Goal: Task Accomplishment & Management: Complete application form

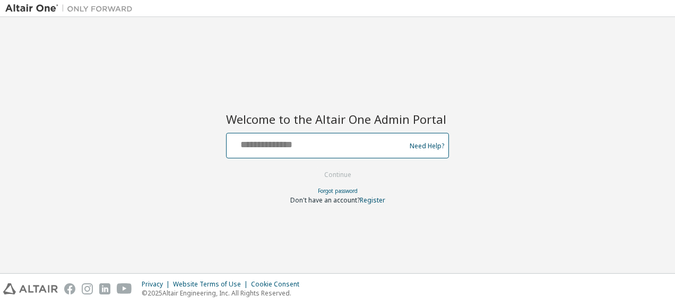
click at [255, 143] on input "text" at bounding box center [318, 142] width 174 height 15
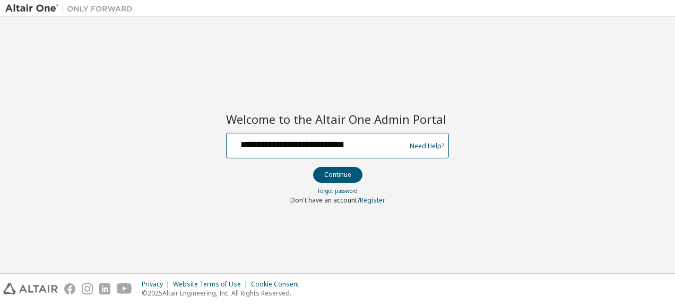
click at [337, 146] on input "**********" at bounding box center [318, 142] width 174 height 15
type input "**********"
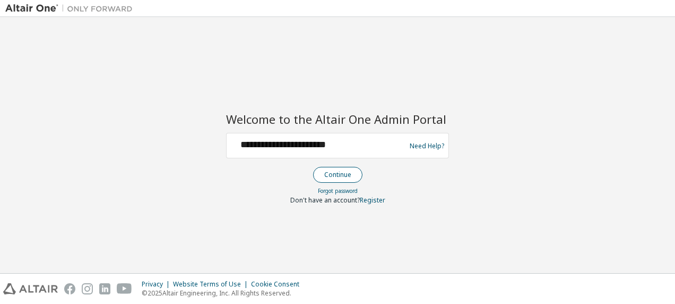
click at [340, 174] on button "Continue" at bounding box center [337, 175] width 49 height 16
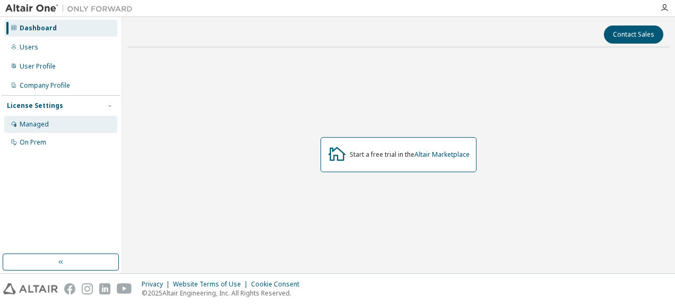
click at [30, 120] on div "Managed" at bounding box center [34, 124] width 29 height 8
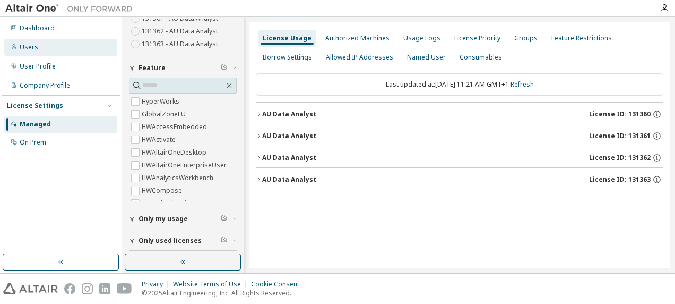
click at [27, 43] on div "Users" at bounding box center [29, 47] width 19 height 8
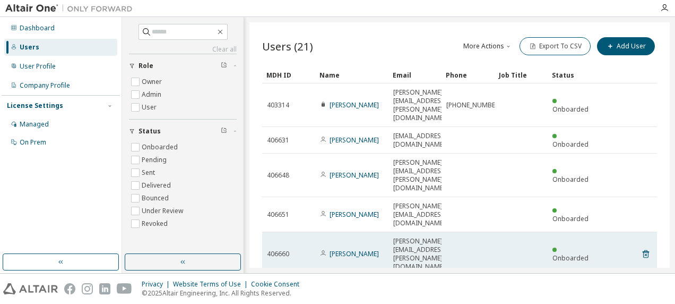
scroll to position [53, 0]
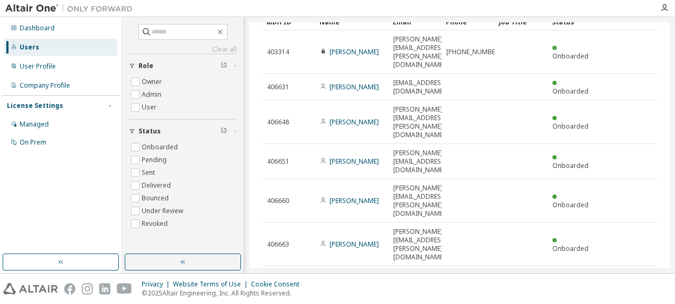
click at [499, 226] on div "100" at bounding box center [506, 227] width 85 height 13
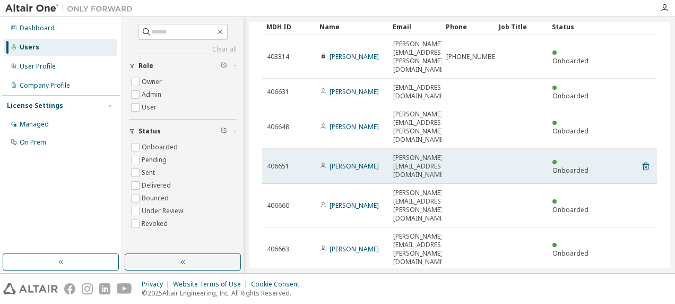
scroll to position [0, 0]
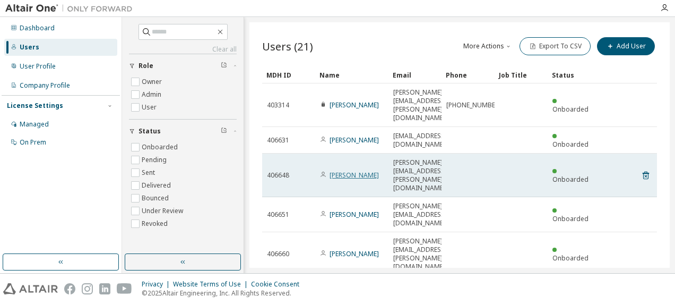
click at [347, 170] on link "Nicola Martin" at bounding box center [354, 174] width 49 height 9
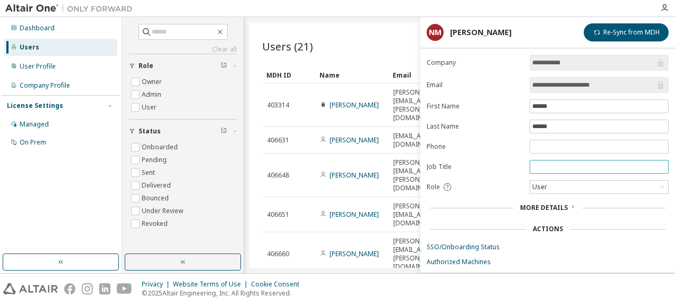
scroll to position [34, 0]
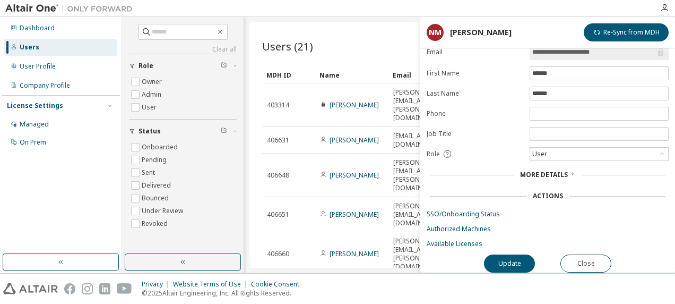
click at [558, 170] on span "More Details" at bounding box center [544, 174] width 48 height 9
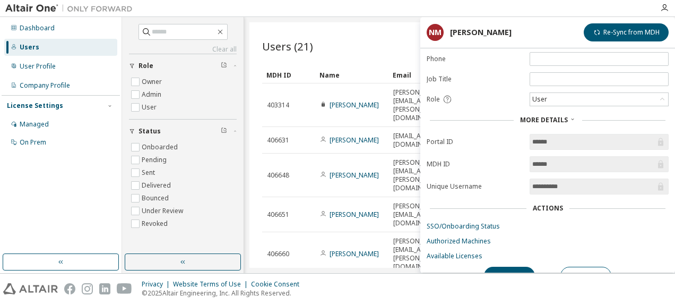
scroll to position [100, 0]
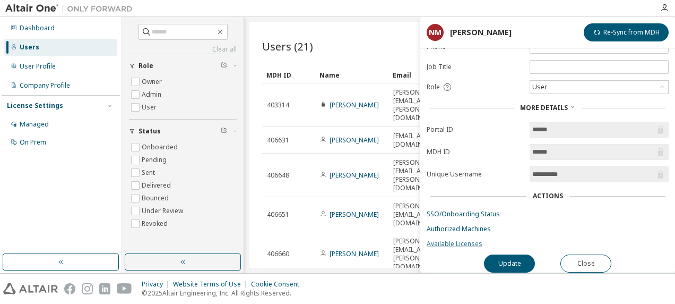
click at [462, 239] on link "Available Licenses" at bounding box center [548, 243] width 242 height 8
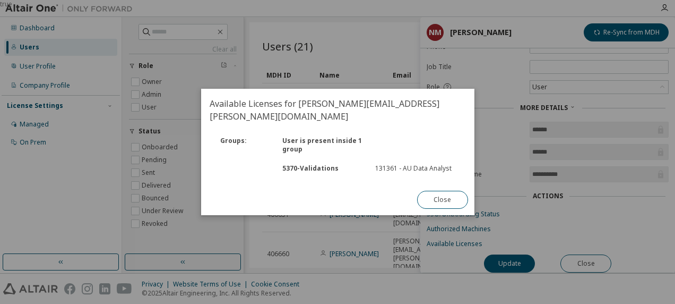
click at [33, 122] on div "true" at bounding box center [337, 152] width 675 height 304
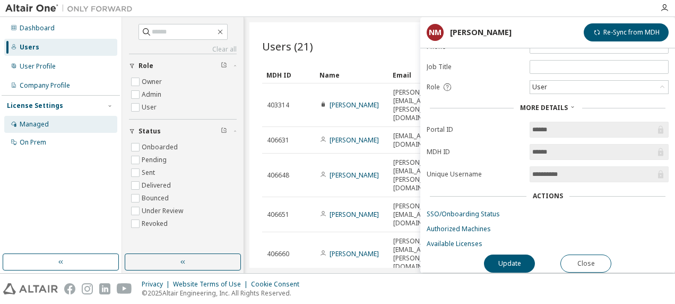
click at [37, 128] on div "Managed" at bounding box center [60, 124] width 113 height 17
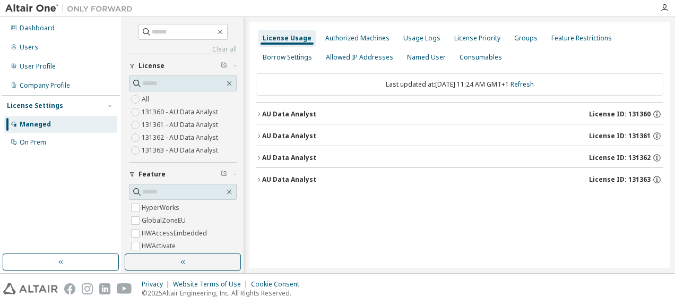
click at [281, 133] on div "AU Data Analyst" at bounding box center [289, 136] width 54 height 8
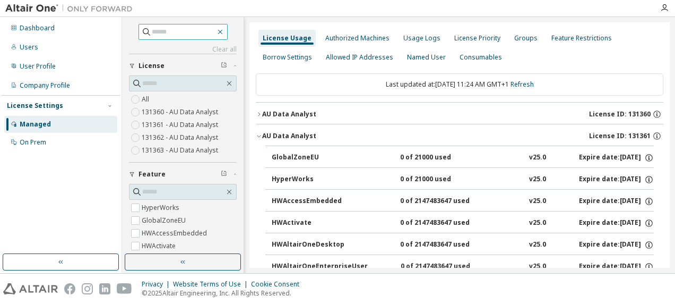
click at [222, 30] on icon "button" at bounding box center [220, 32] width 5 height 5
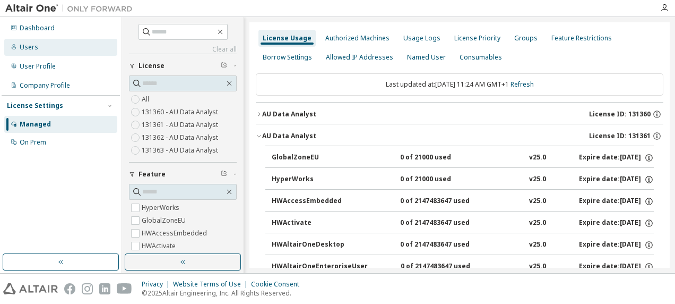
click at [37, 46] on div "Users" at bounding box center [60, 47] width 113 height 17
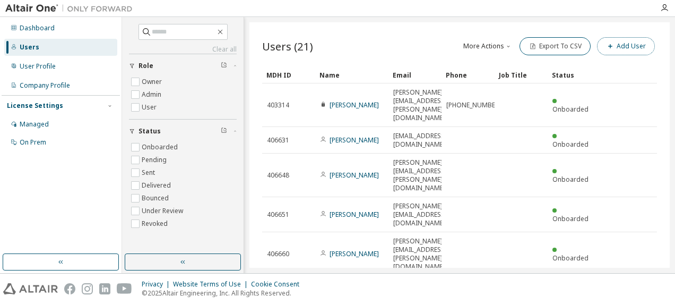
click at [628, 47] on button "Add User" at bounding box center [626, 46] width 58 height 18
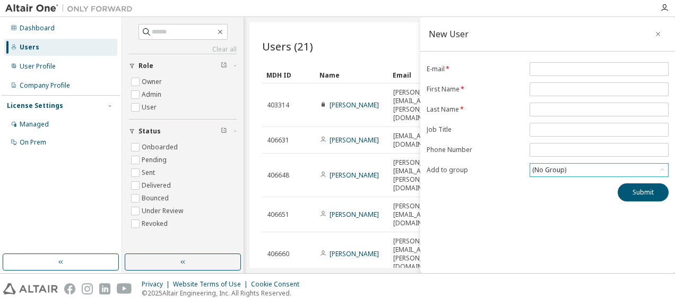
click at [547, 170] on div "(No Group)" at bounding box center [549, 170] width 37 height 12
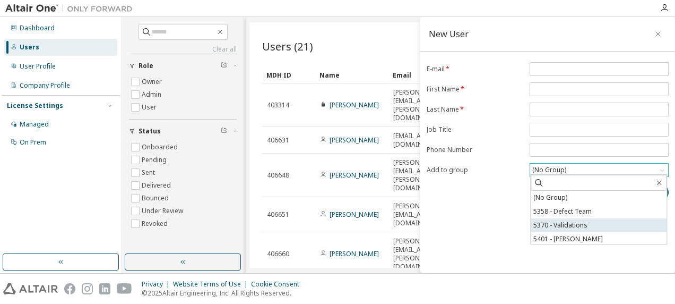
click at [565, 227] on li "5370 - Validations" at bounding box center [599, 225] width 136 height 14
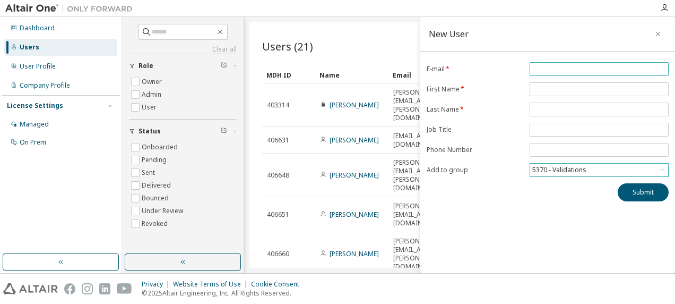
click at [541, 66] on input "email" at bounding box center [599, 69] width 134 height 8
paste input "**********"
type input "**********"
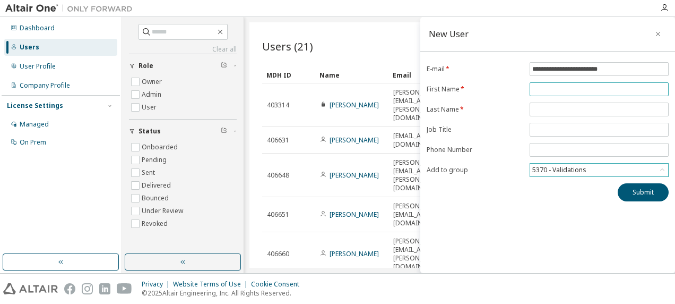
click at [548, 87] on input "text" at bounding box center [599, 89] width 134 height 8
type input "*****"
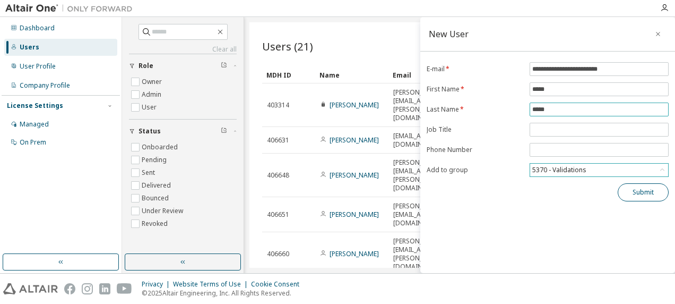
type input "*****"
click at [647, 191] on button "Submit" at bounding box center [643, 192] width 51 height 18
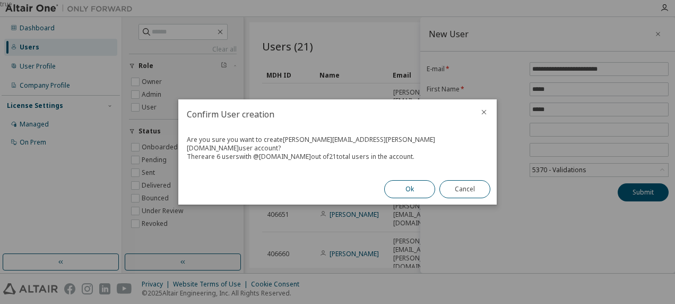
click at [407, 181] on button "Ok" at bounding box center [409, 189] width 51 height 18
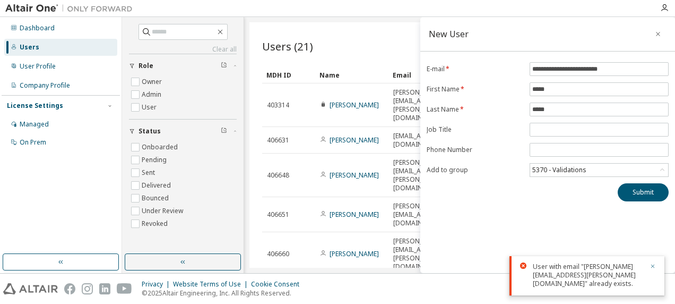
click at [654, 265] on icon "button" at bounding box center [653, 266] width 6 height 6
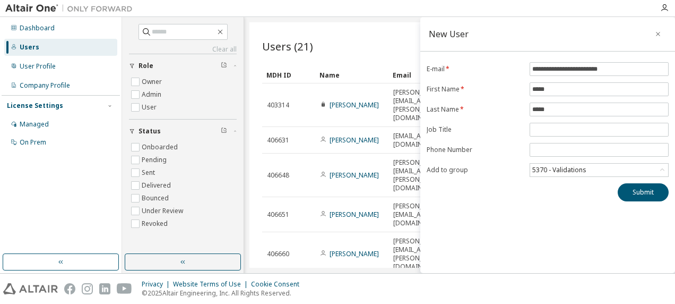
scroll to position [53, 0]
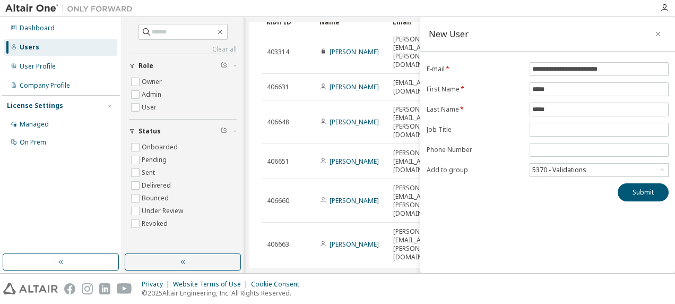
click at [383, 232] on div "MDH ID Name Email Phone Job Title Status 403314 Richard Dougan richard.dougan@l…" at bounding box center [459, 220] width 395 height 414
click at [655, 33] on icon "button" at bounding box center [657, 34] width 7 height 8
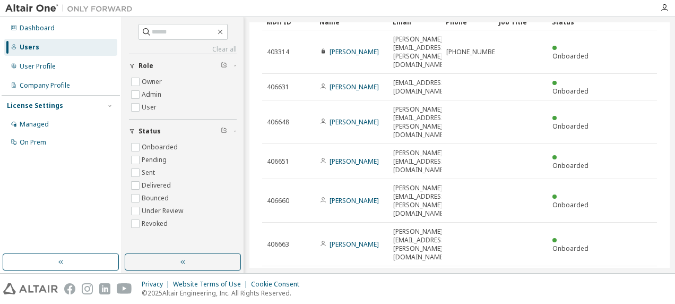
click at [494, 226] on div "100" at bounding box center [506, 227] width 85 height 13
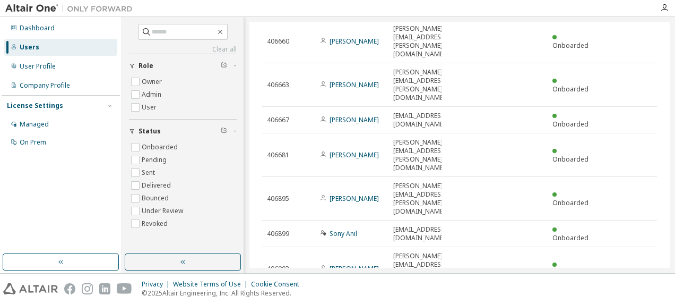
scroll to position [261, 0]
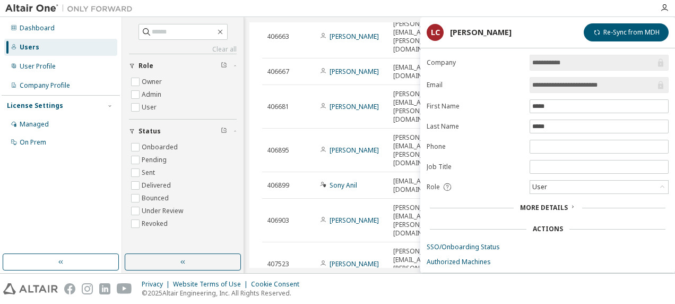
click at [552, 205] on span "More Details" at bounding box center [544, 207] width 48 height 9
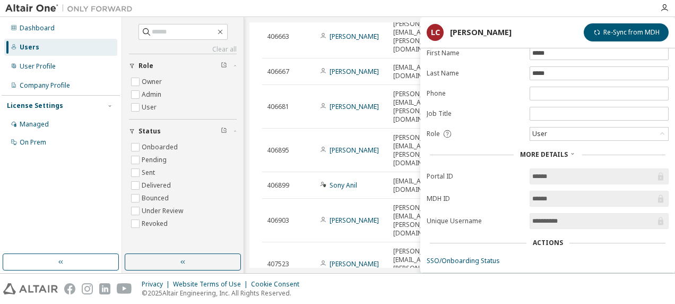
scroll to position [100, 0]
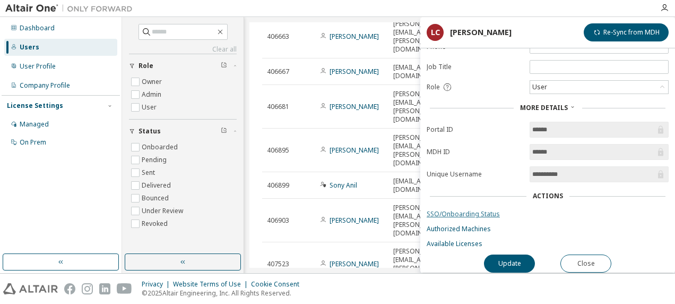
click at [462, 210] on link "SSO/Onboarding Status" at bounding box center [548, 214] width 242 height 8
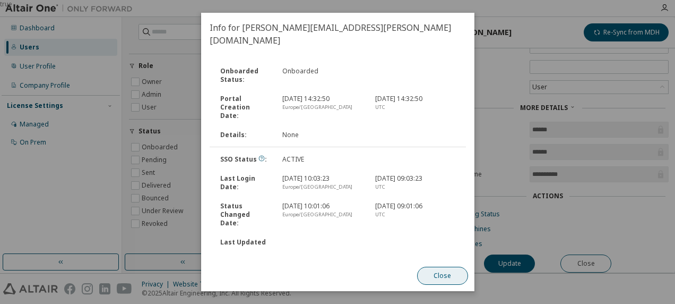
click at [440, 272] on button "Close" at bounding box center [442, 275] width 51 height 18
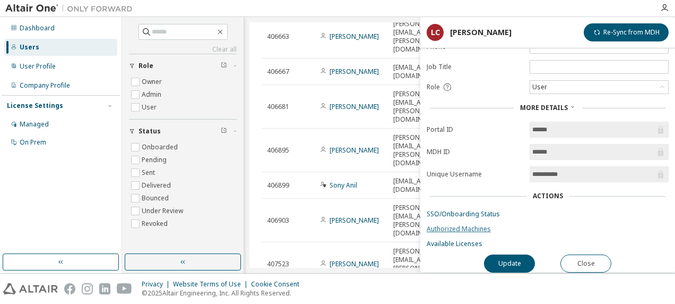
click at [465, 224] on link "Authorized Machines" at bounding box center [548, 228] width 242 height 8
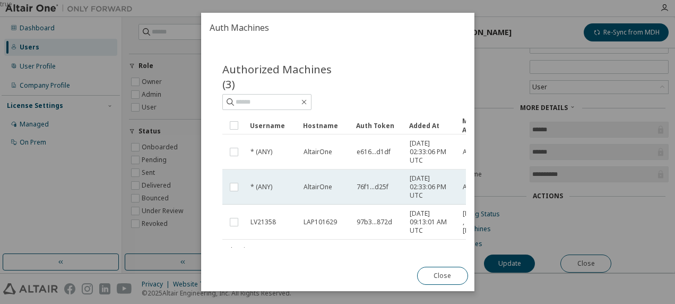
scroll to position [47, 0]
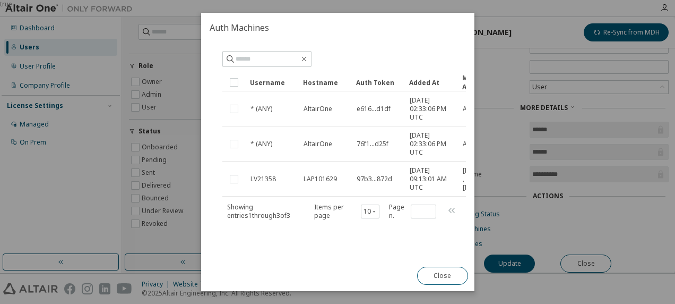
click at [439, 274] on button "Close" at bounding box center [442, 275] width 51 height 18
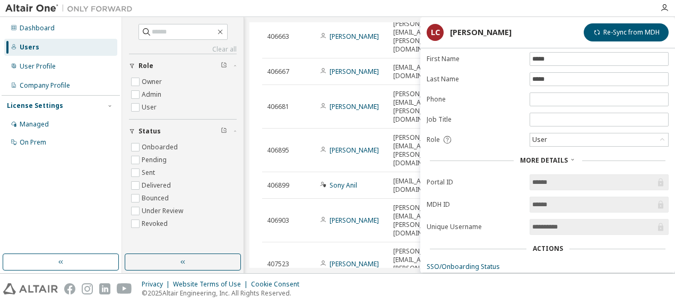
scroll to position [100, 0]
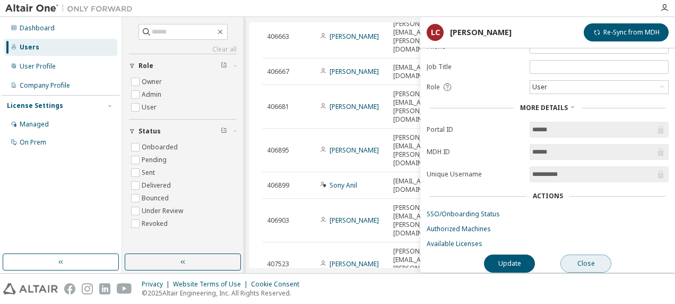
click at [591, 262] on button "Close" at bounding box center [585, 263] width 51 height 18
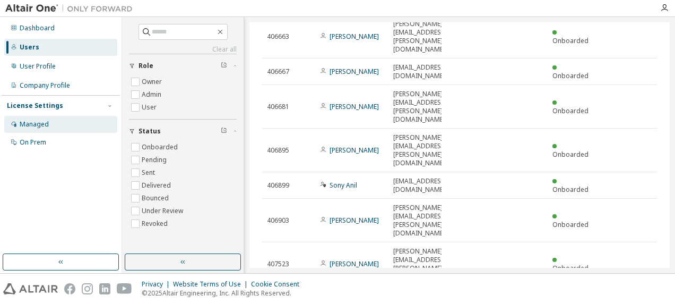
click at [28, 121] on div "Managed" at bounding box center [34, 124] width 29 height 8
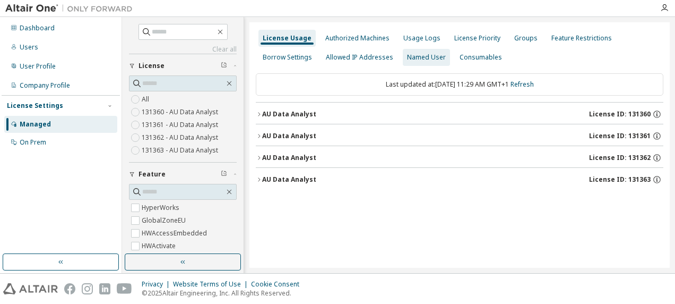
click at [414, 56] on div "Named User" at bounding box center [426, 57] width 39 height 8
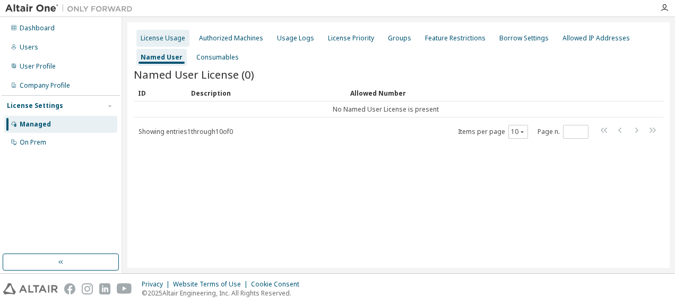
click at [163, 37] on div "License Usage" at bounding box center [163, 38] width 45 height 8
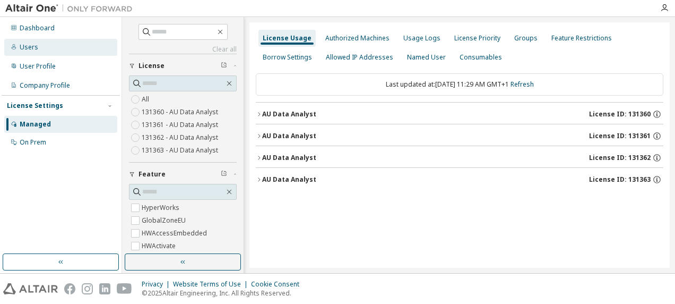
click at [28, 46] on div "Users" at bounding box center [29, 47] width 19 height 8
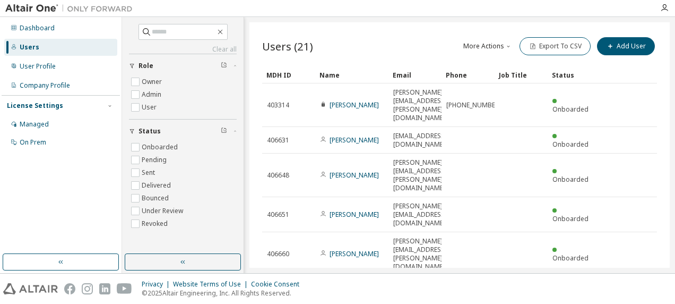
click at [275, 293] on span "406663" at bounding box center [278, 297] width 22 height 8
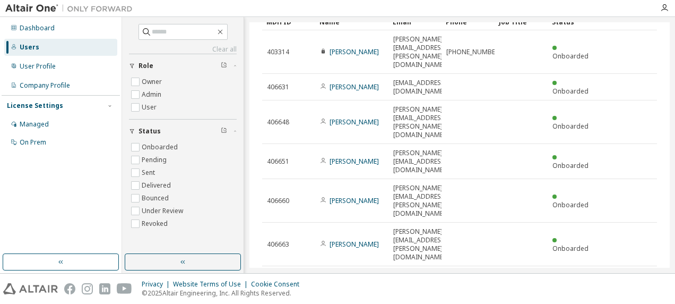
click at [488, 226] on div "100" at bounding box center [506, 227] width 85 height 13
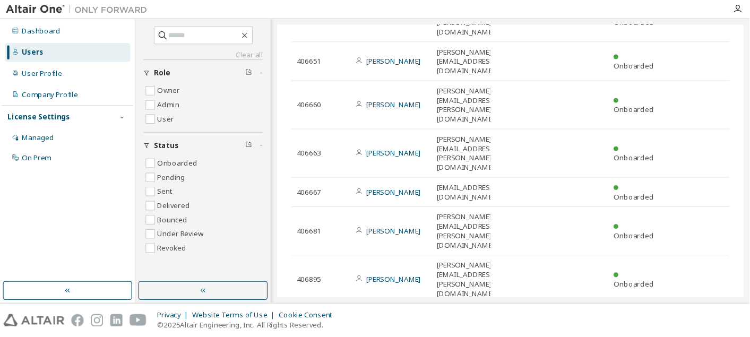
scroll to position [212, 0]
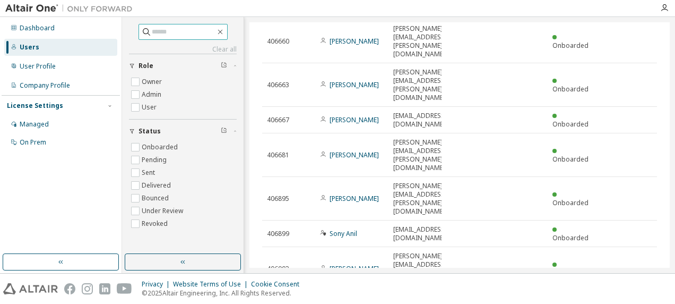
click at [152, 29] on input "text" at bounding box center [184, 32] width 64 height 11
click at [176, 259] on button "button" at bounding box center [183, 261] width 116 height 17
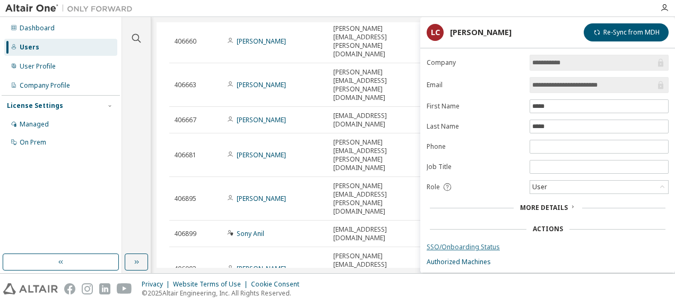
click at [472, 243] on link "SSO/Onboarding Status" at bounding box center [548, 247] width 242 height 8
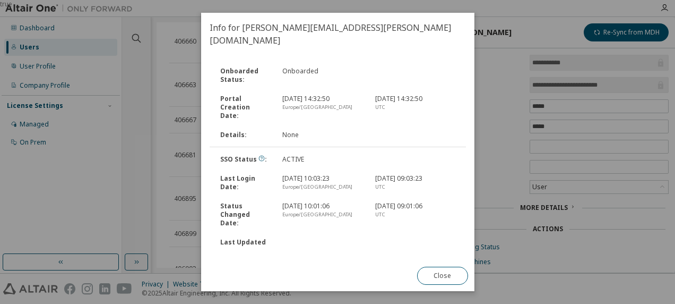
click at [340, 238] on div at bounding box center [321, 246] width 93 height 17
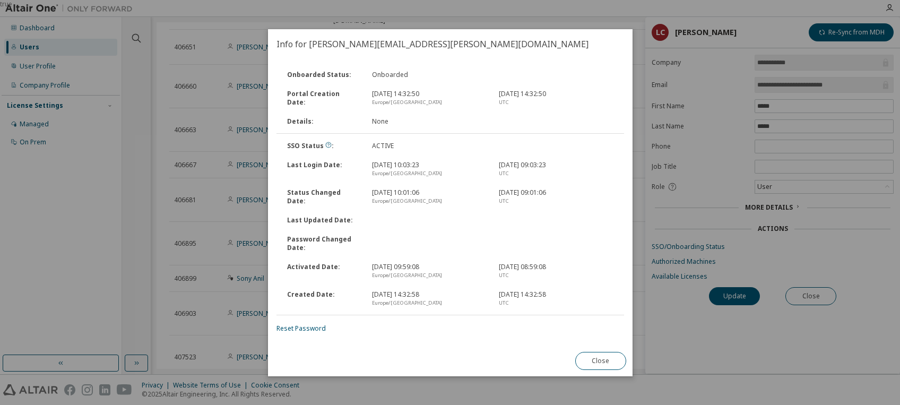
scroll to position [143, 0]
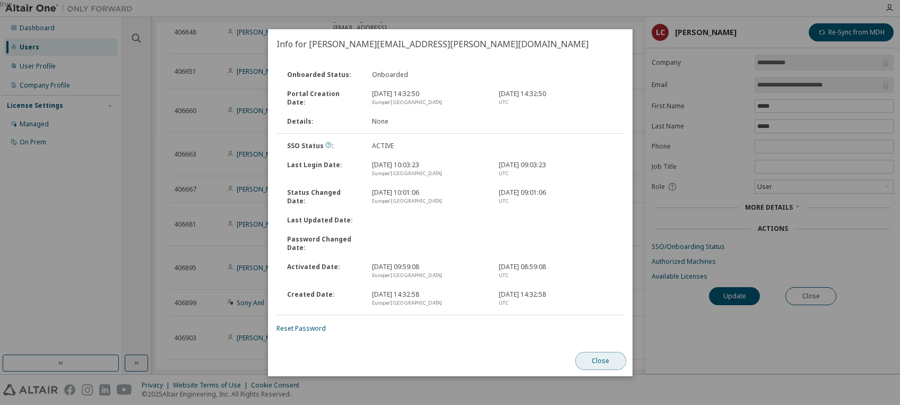
click at [601, 303] on button "Close" at bounding box center [600, 361] width 51 height 18
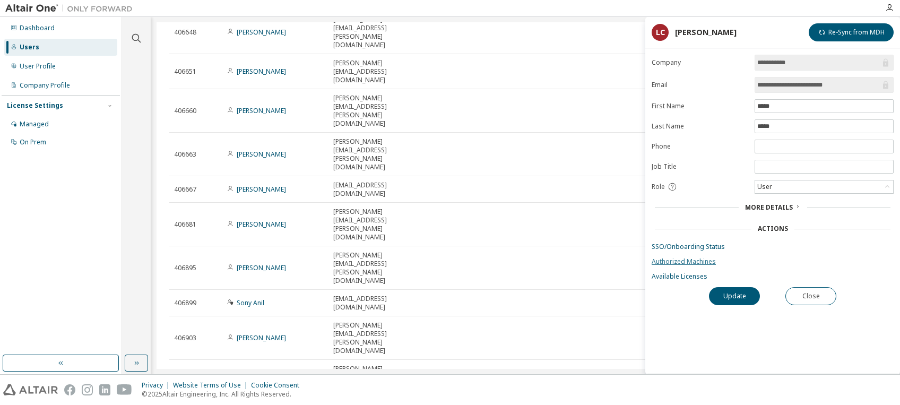
click at [674, 263] on link "Authorized Machines" at bounding box center [773, 261] width 242 height 8
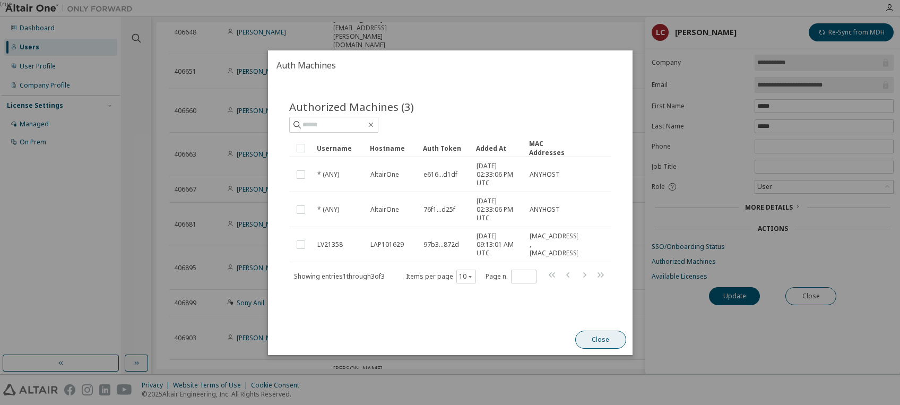
click at [590, 303] on button "Close" at bounding box center [600, 340] width 51 height 18
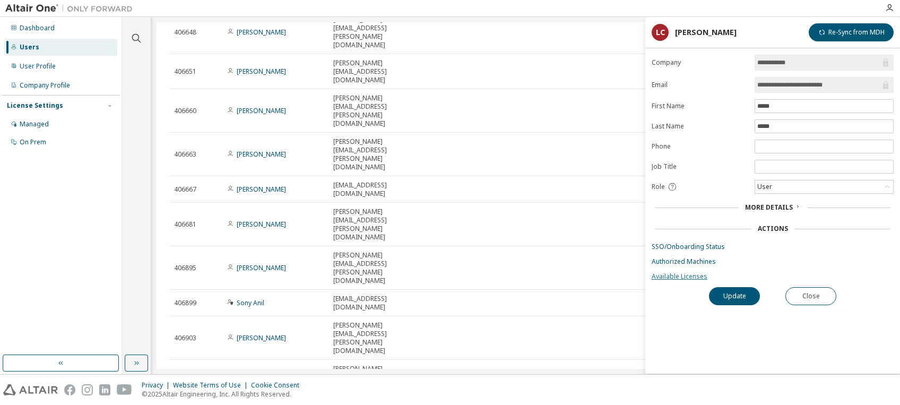
click at [661, 273] on link "Available Licenses" at bounding box center [773, 276] width 242 height 8
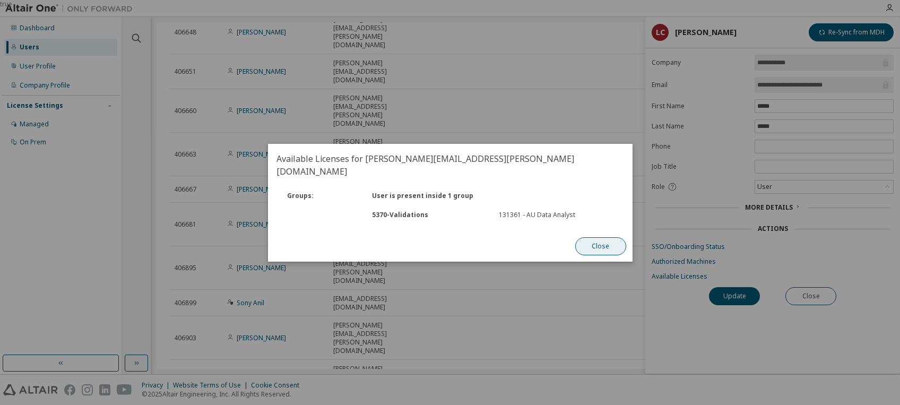
click at [598, 242] on button "Close" at bounding box center [600, 246] width 51 height 18
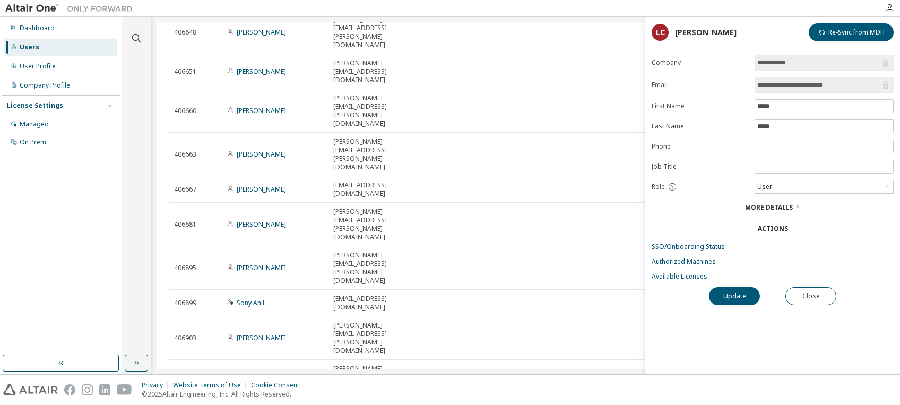
click at [674, 207] on span "More Details" at bounding box center [769, 207] width 48 height 9
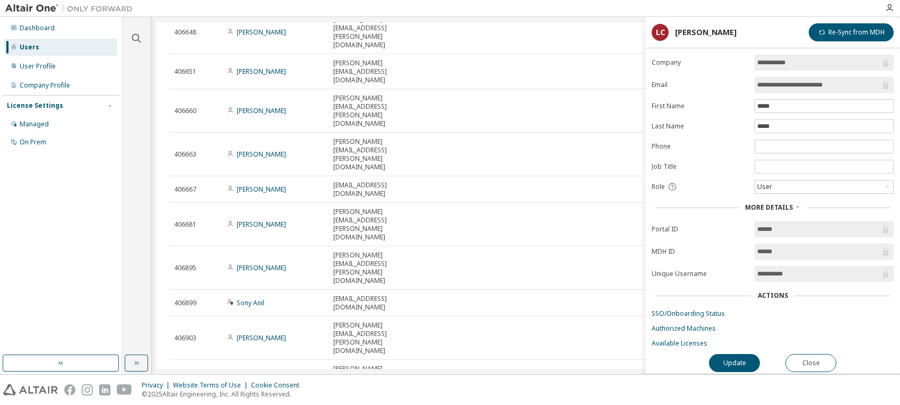
scroll to position [0, 0]
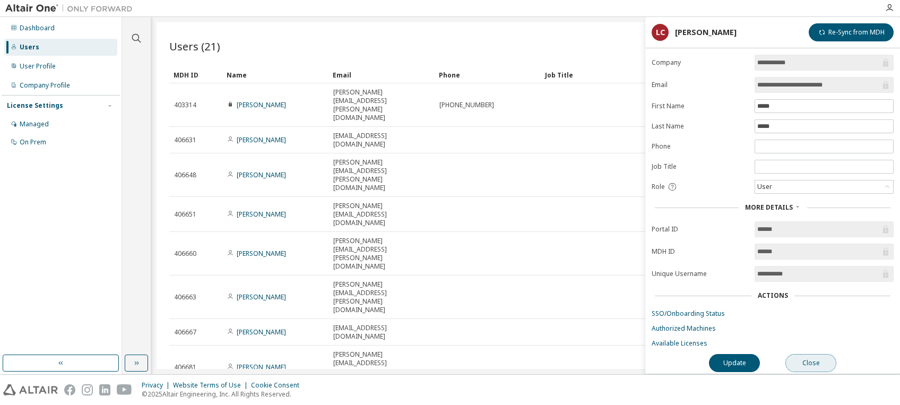
click at [674, 303] on button "Close" at bounding box center [810, 363] width 51 height 18
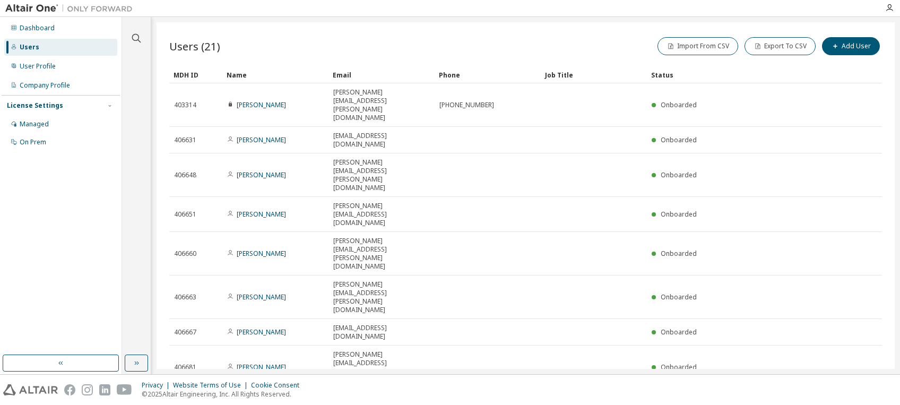
click at [540, 44] on div "Import From CSV Export To CSV Add User" at bounding box center [704, 46] width 357 height 22
click at [34, 67] on div "User Profile" at bounding box center [38, 66] width 36 height 8
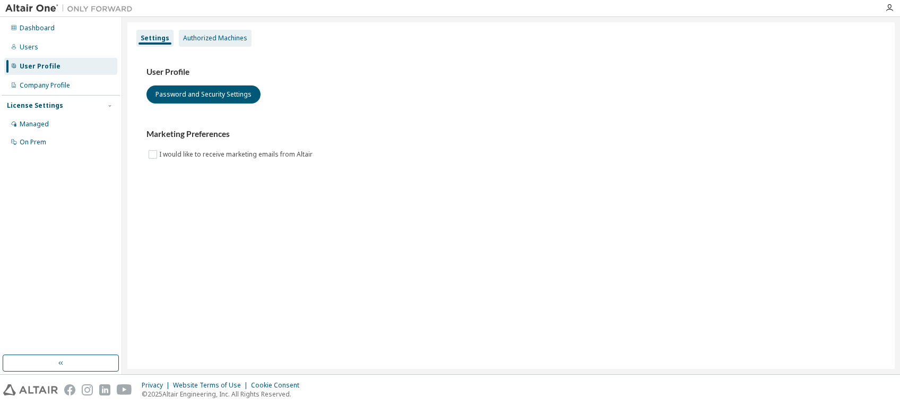
click at [205, 40] on div "Authorized Machines" at bounding box center [215, 38] width 64 height 8
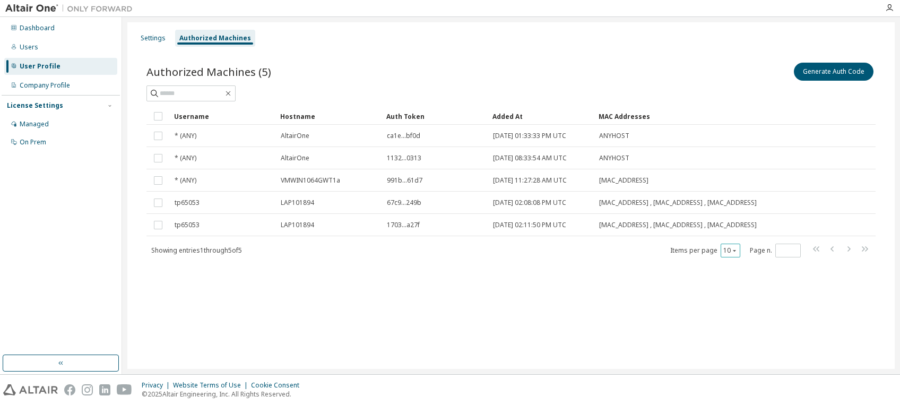
click at [674, 254] on icon "button" at bounding box center [734, 250] width 6 height 6
click at [674, 303] on div "100" at bounding box center [763, 323] width 85 height 13
click at [31, 49] on div "Users" at bounding box center [29, 47] width 19 height 8
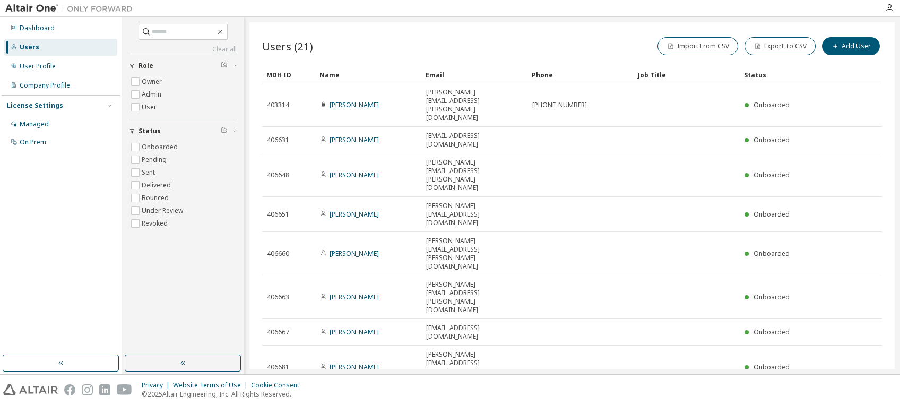
click at [674, 303] on div "100" at bounding box center [770, 342] width 85 height 13
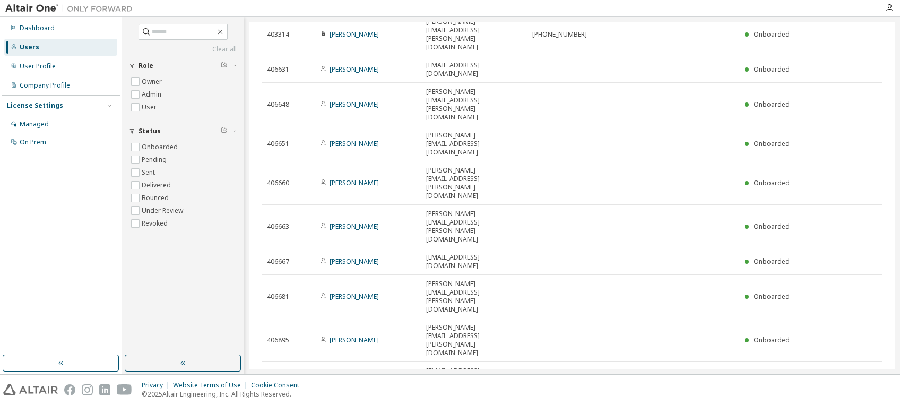
scroll to position [141, 0]
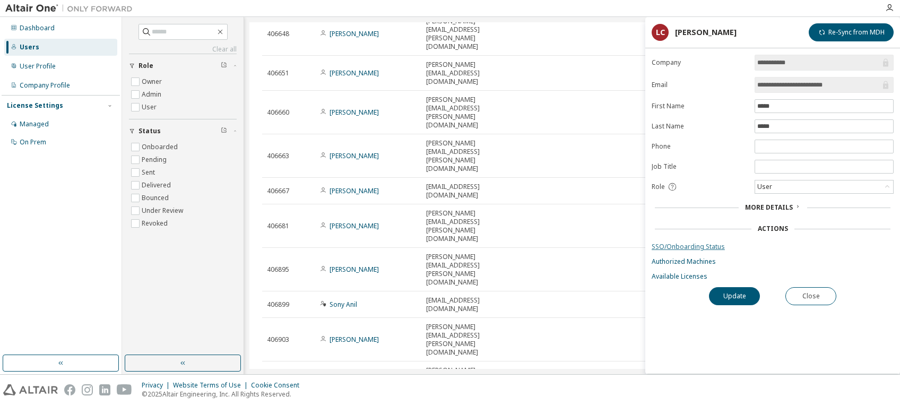
click at [674, 245] on link "SSO/Onboarding Status" at bounding box center [773, 247] width 242 height 8
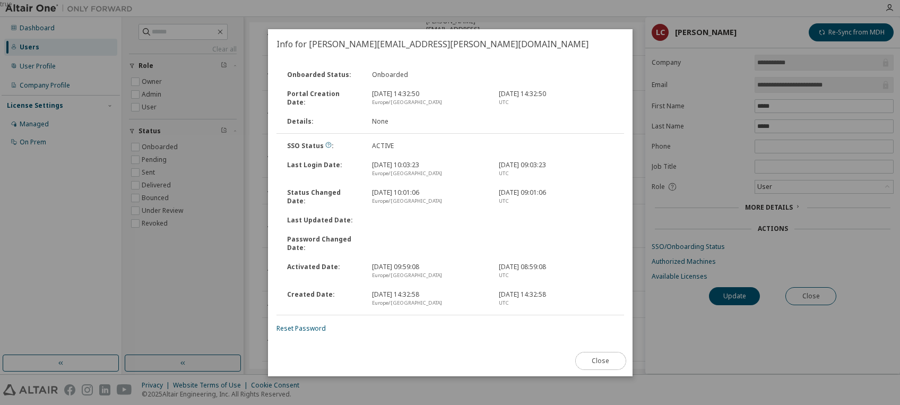
click at [605, 303] on button "Close" at bounding box center [600, 361] width 51 height 18
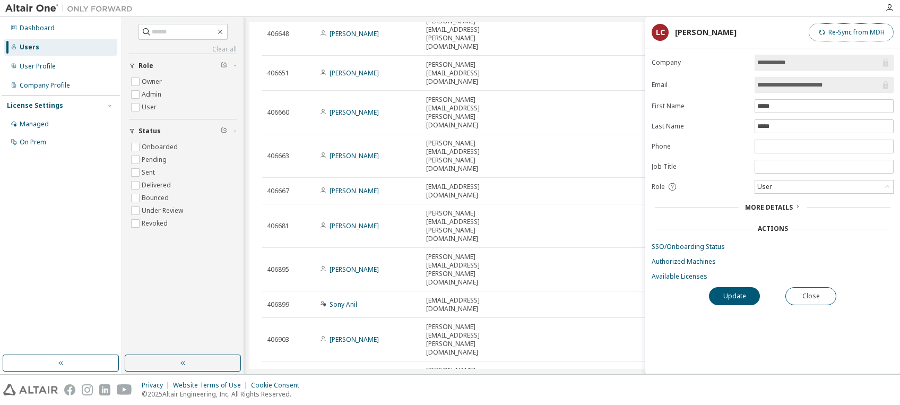
click at [674, 34] on button "Re-Sync from MDH" at bounding box center [851, 32] width 85 height 18
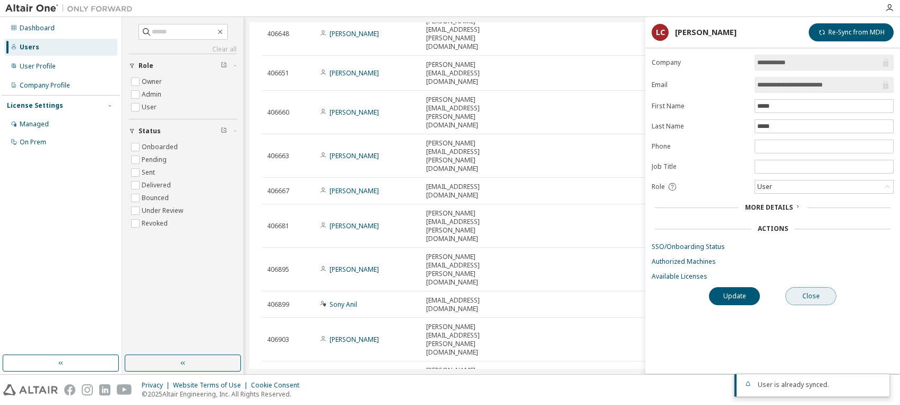
click at [674, 288] on button "Close" at bounding box center [810, 296] width 51 height 18
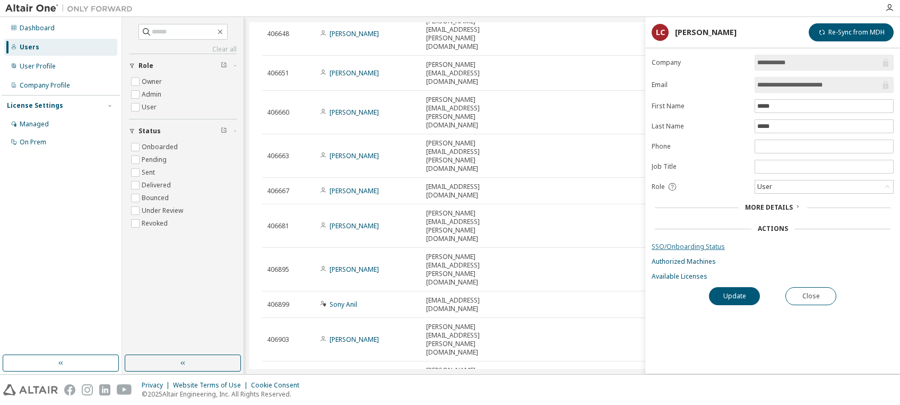
click at [674, 248] on link "SSO/Onboarding Status" at bounding box center [773, 247] width 242 height 8
